Goal: Find specific fact: Find specific fact

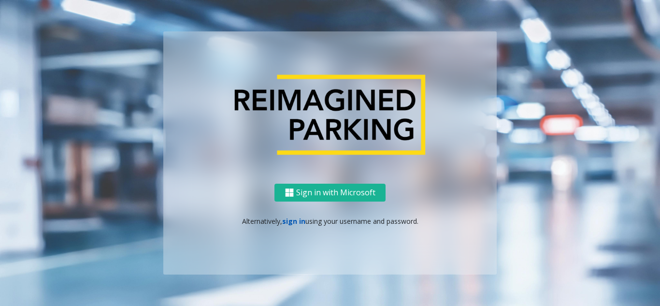
click at [297, 221] on link "sign in" at bounding box center [293, 220] width 23 height 9
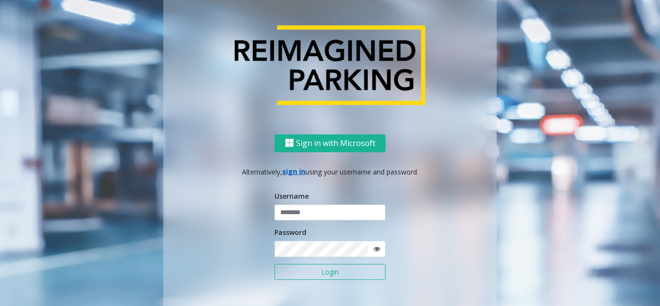
click at [309, 221] on form "Username Password Login" at bounding box center [329, 240] width 111 height 99
type input "*******"
click at [314, 220] on input "*******" at bounding box center [329, 212] width 111 height 16
click at [306, 277] on button "Login" at bounding box center [329, 272] width 111 height 16
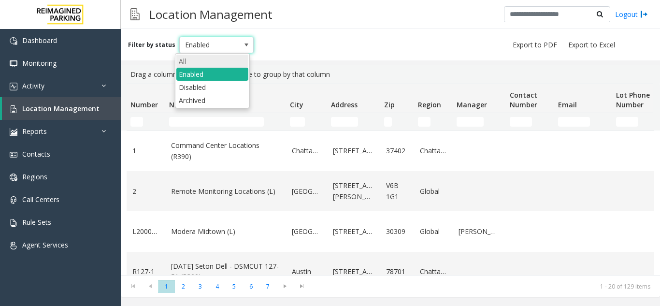
click at [205, 63] on li "All" at bounding box center [212, 61] width 72 height 13
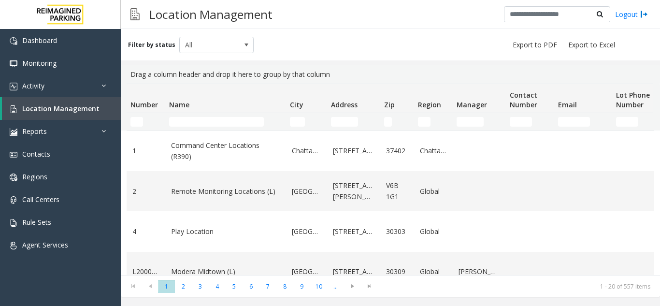
click at [285, 40] on div "Filter by status All" at bounding box center [390, 44] width 539 height 31
drag, startPoint x: 188, startPoint y: 118, endPoint x: 192, endPoint y: 123, distance: 6.9
click at [192, 123] on input "Name Filter" at bounding box center [216, 122] width 95 height 10
click at [193, 123] on input "Name Filter" at bounding box center [216, 122] width 95 height 10
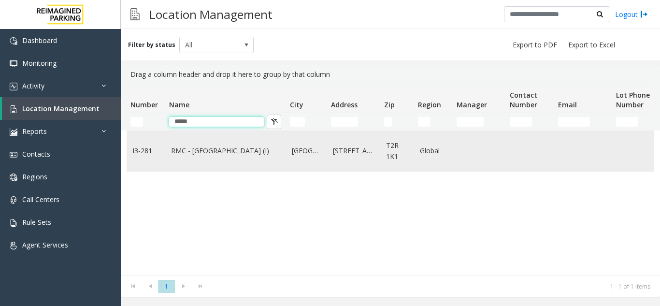
type input "*****"
click at [239, 155] on link "RMC - [GEOGRAPHIC_DATA] (I)" at bounding box center [225, 150] width 109 height 11
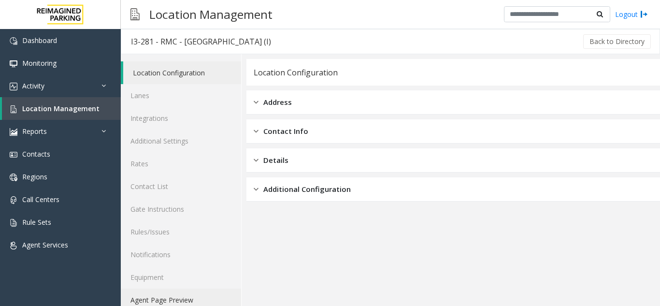
click at [163, 300] on link "Agent Page Preview" at bounding box center [181, 299] width 120 height 23
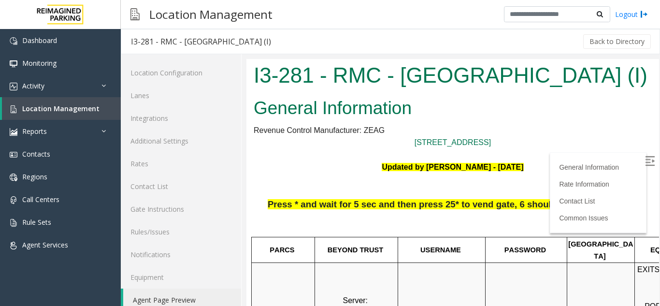
click at [645, 157] on img at bounding box center [650, 161] width 10 height 10
drag, startPoint x: 416, startPoint y: 235, endPoint x: 401, endPoint y: 234, distance: 15.5
click at [401, 234] on div at bounding box center [398, 234] width 10 height 6
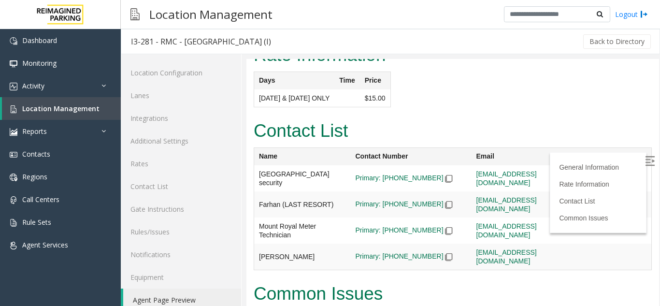
scroll to position [1344, 0]
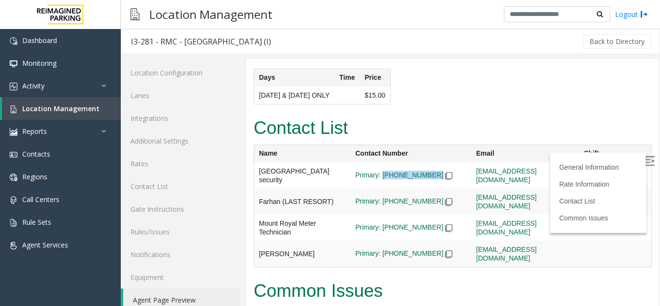
drag, startPoint x: 437, startPoint y: 136, endPoint x: 383, endPoint y: 134, distance: 54.1
click at [383, 162] on td "Primary: [PHONE_NUMBER]" at bounding box center [411, 175] width 121 height 26
copy span "[PHONE_NUMBER]"
click at [52, 99] on link "Location Management" at bounding box center [61, 108] width 119 height 23
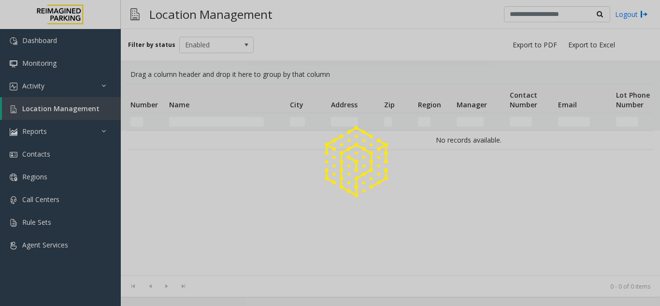
click at [200, 120] on div at bounding box center [330, 153] width 660 height 306
click at [229, 121] on div at bounding box center [330, 153] width 660 height 306
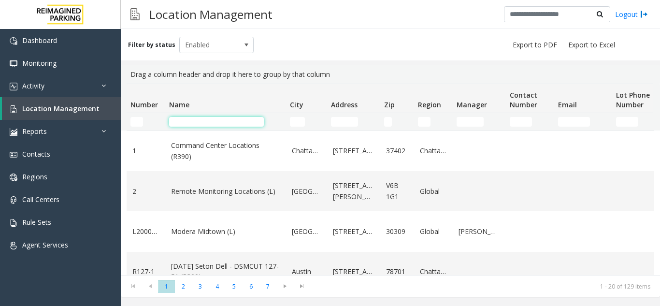
click at [229, 121] on input "Name Filter" at bounding box center [216, 122] width 95 height 10
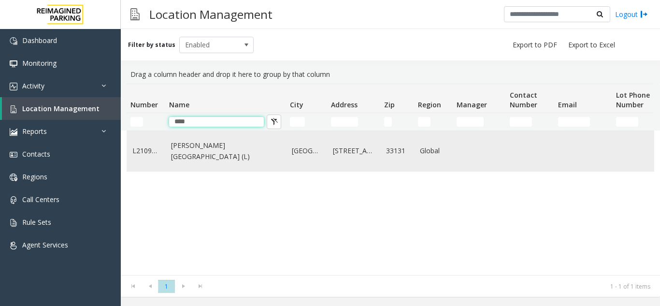
type input "****"
click at [228, 156] on td "[PERSON_NAME][GEOGRAPHIC_DATA] (L)" at bounding box center [225, 151] width 121 height 40
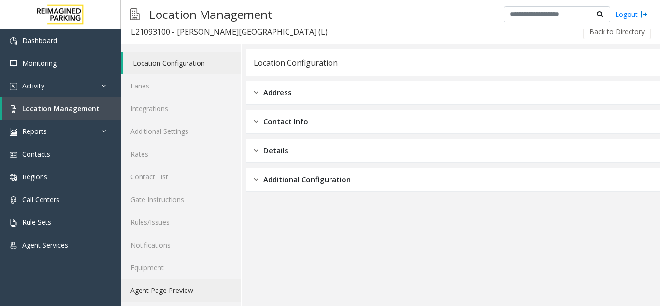
scroll to position [13, 0]
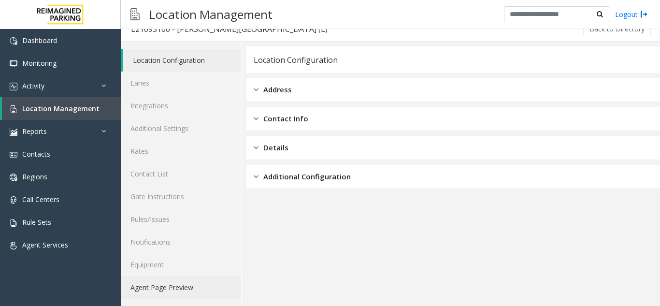
click at [185, 293] on link "Agent Page Preview" at bounding box center [181, 287] width 120 height 23
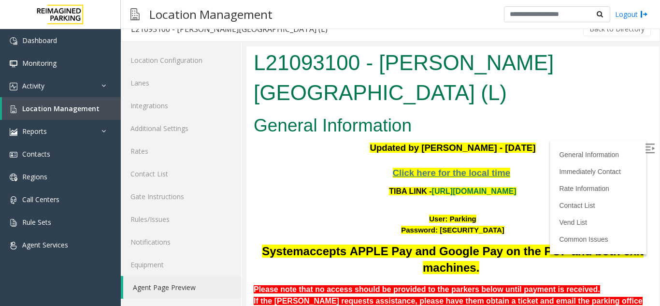
click at [645, 150] on img at bounding box center [650, 148] width 10 height 10
click at [432, 187] on link "[URL][DOMAIN_NAME]" at bounding box center [474, 191] width 84 height 8
copy font "Parking"
drag, startPoint x: 441, startPoint y: 190, endPoint x: 467, endPoint y: 191, distance: 25.6
click at [467, 214] on font "User: Parking" at bounding box center [452, 218] width 47 height 8
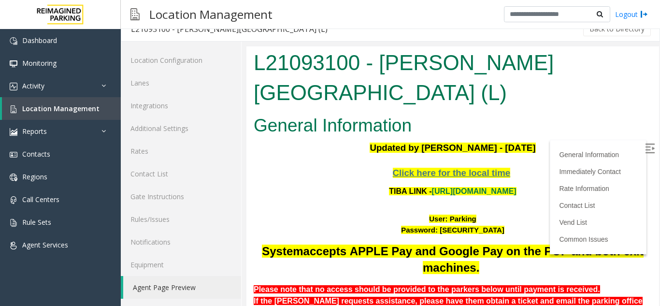
drag, startPoint x: 459, startPoint y: 292, endPoint x: 447, endPoint y: 291, distance: 12.1
copy font "Parking"
drag, startPoint x: 442, startPoint y: 194, endPoint x: 468, endPoint y: 192, distance: 25.7
click at [468, 213] on div "User: Parking" at bounding box center [452, 218] width 398 height 11
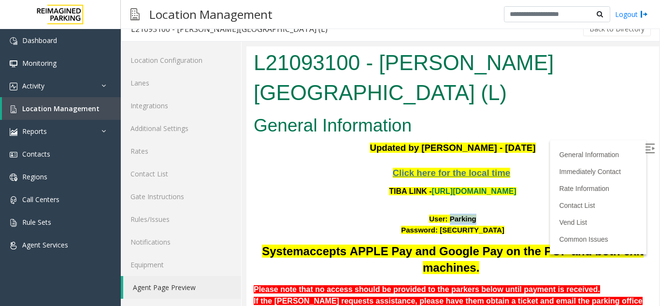
drag, startPoint x: 430, startPoint y: 204, endPoint x: 497, endPoint y: 199, distance: 67.3
click at [497, 225] on font "Password: [SECURITY_DATA]" at bounding box center [452, 229] width 103 height 8
copy font "P@rking@21093100"
click at [315, 197] on p at bounding box center [452, 202] width 398 height 11
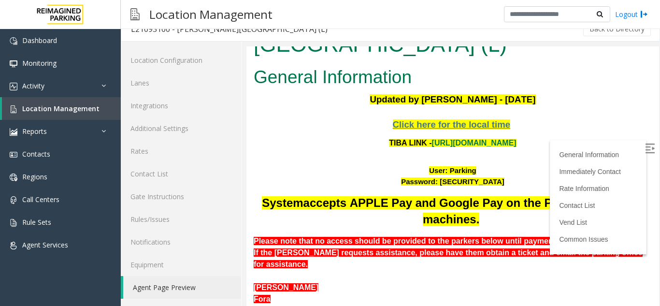
click at [414, 196] on span "accepts APPLE Pay and Google Pay on the POF and both exit machines." at bounding box center [473, 210] width 340 height 29
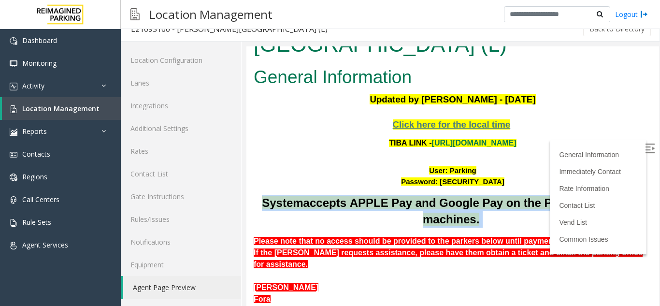
click at [414, 196] on span "accepts APPLE Pay and Google Pay on the POF and both exit machines." at bounding box center [473, 210] width 340 height 29
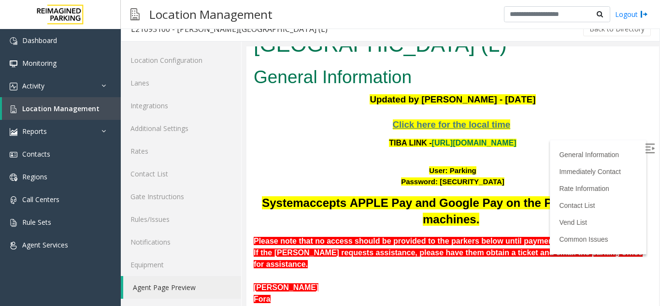
click at [356, 165] on div "User: Parking" at bounding box center [452, 170] width 398 height 11
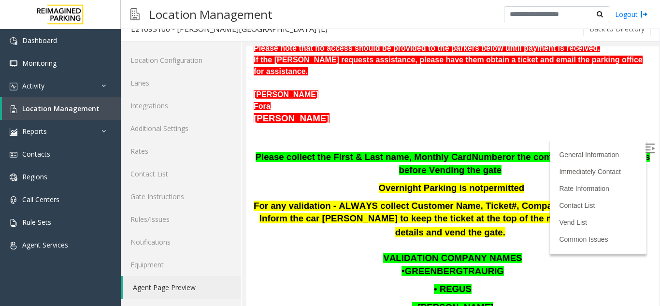
scroll to position [241, 0]
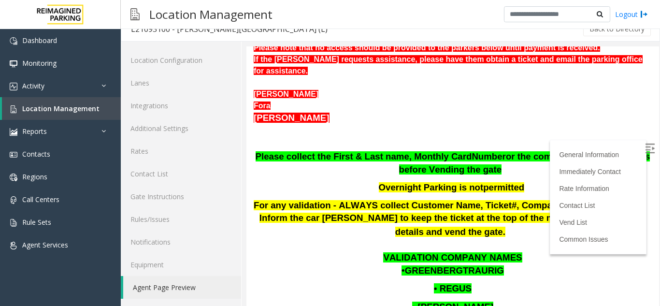
click at [332, 151] on span "Please collect the First & Last name, Monthly Card" at bounding box center [363, 156] width 216 height 10
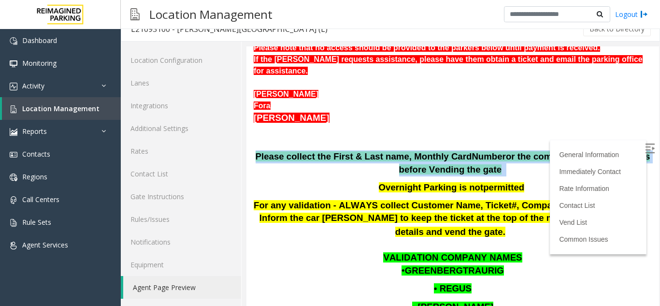
click at [332, 151] on span "Please collect the First & Last name, Monthly Card" at bounding box center [363, 156] width 216 height 10
click at [471, 151] on span "Number" at bounding box center [488, 156] width 34 height 10
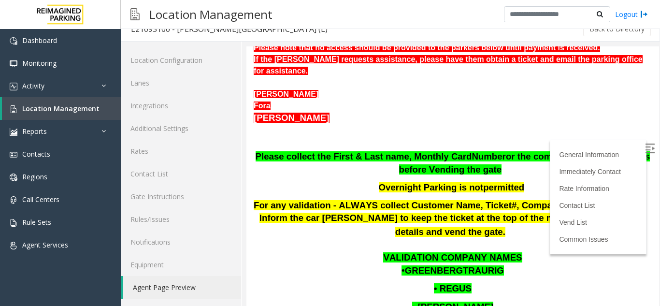
scroll to position [241, 0]
